Goal: Check status: Check status

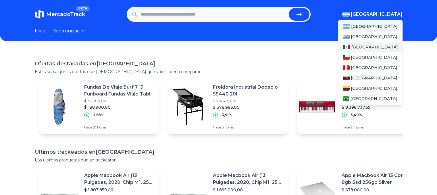
click at [365, 46] on span "[GEOGRAPHIC_DATA]" at bounding box center [374, 47] width 47 height 6
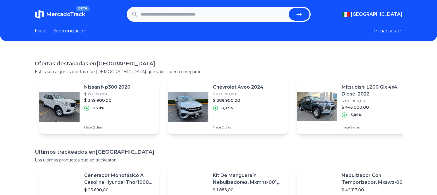
scroll to position [108, 0]
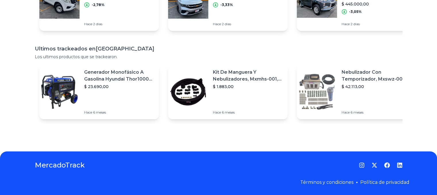
click at [157, 80] on div "Generador Monofásico A Gasolina Hyundai Thor10000 P 11.5 Kw $ 23.690,00 [DATE]" at bounding box center [121, 91] width 75 height 55
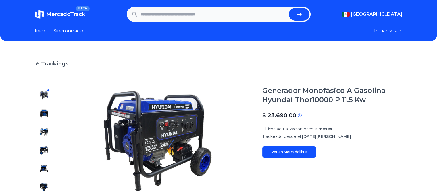
click at [53, 22] on section "MercadoTrack BETA [GEOGRAPHIC_DATA] [GEOGRAPHIC_DATA] [GEOGRAPHIC_DATA] [GEOGRA…" at bounding box center [219, 14] width 368 height 15
click at [45, 31] on link "Inicio" at bounding box center [41, 31] width 12 height 7
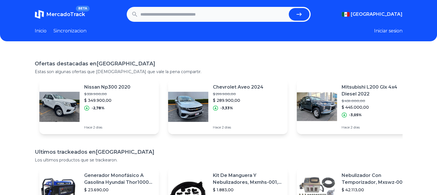
scroll to position [108, 0]
